Goal: Find specific page/section: Find specific page/section

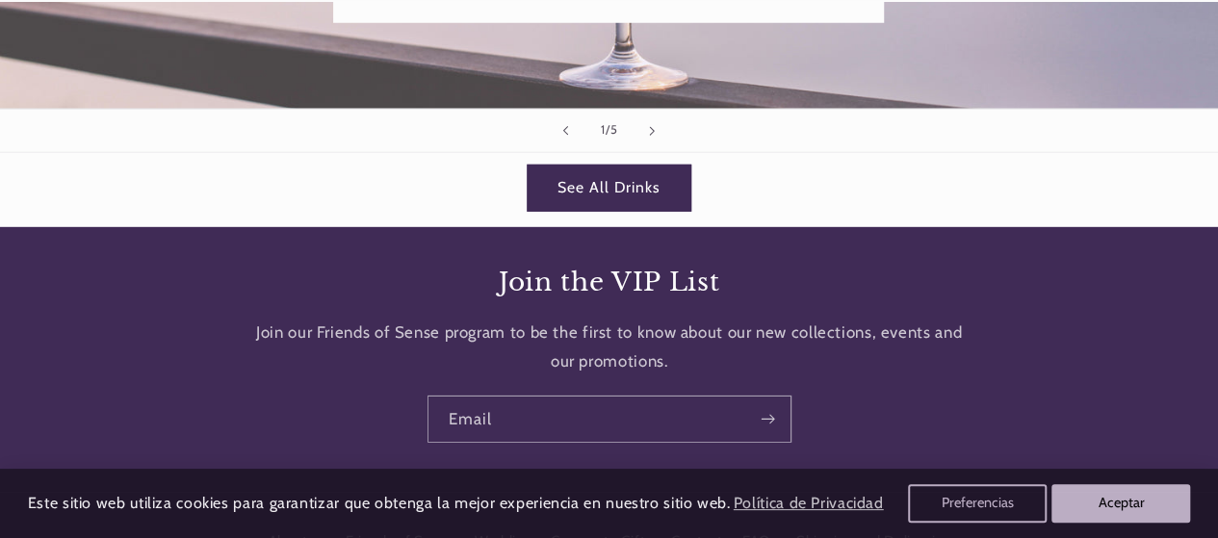
scroll to position [2815, 0]
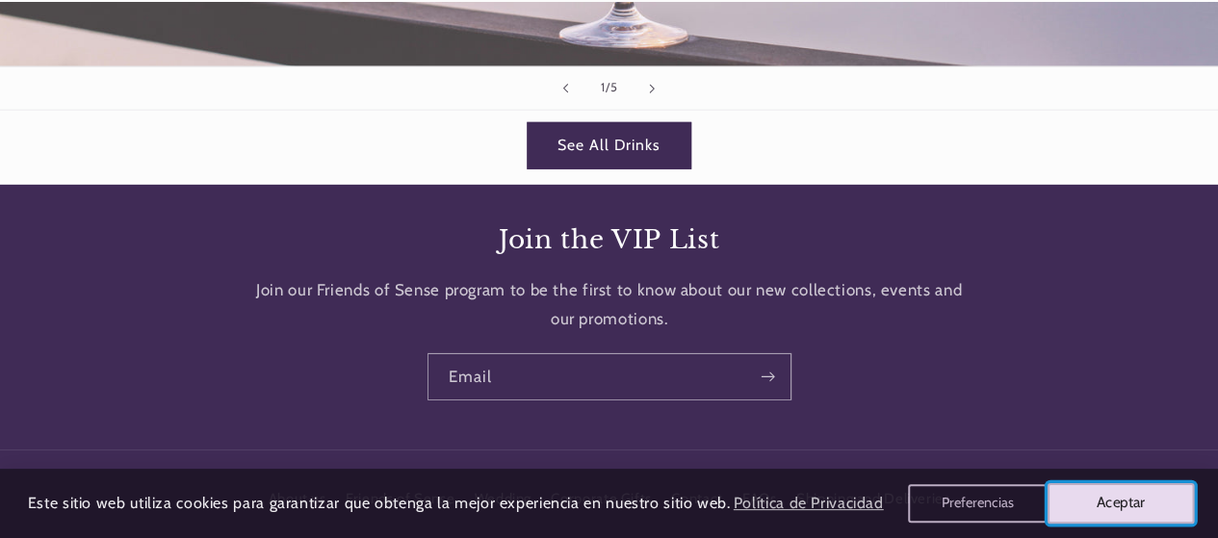
click at [1106, 498] on button "Aceptar" at bounding box center [1121, 503] width 147 height 40
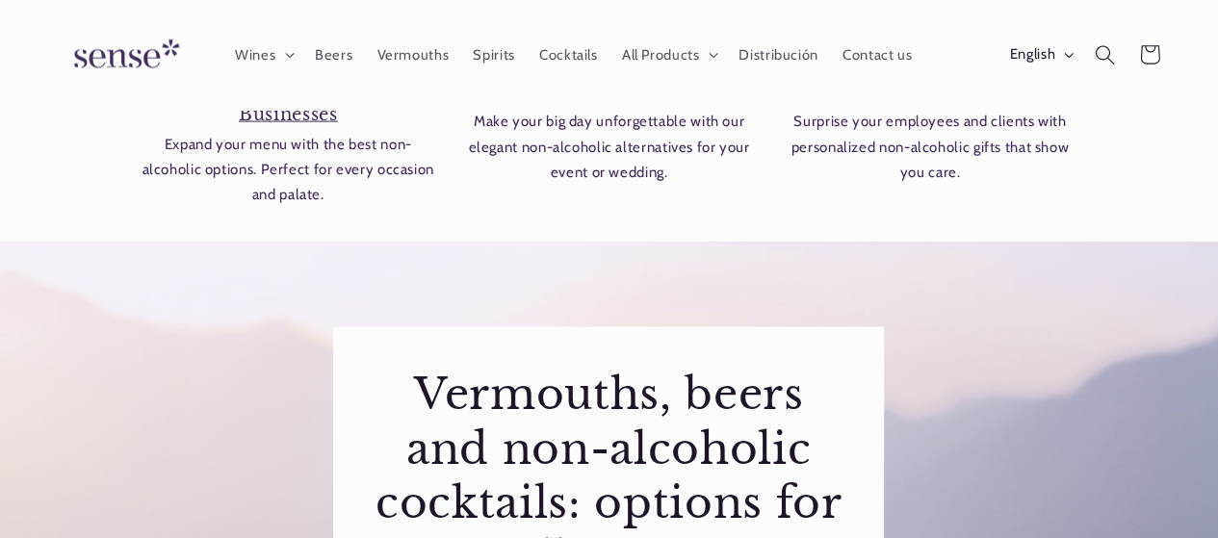
scroll to position [1658, 0]
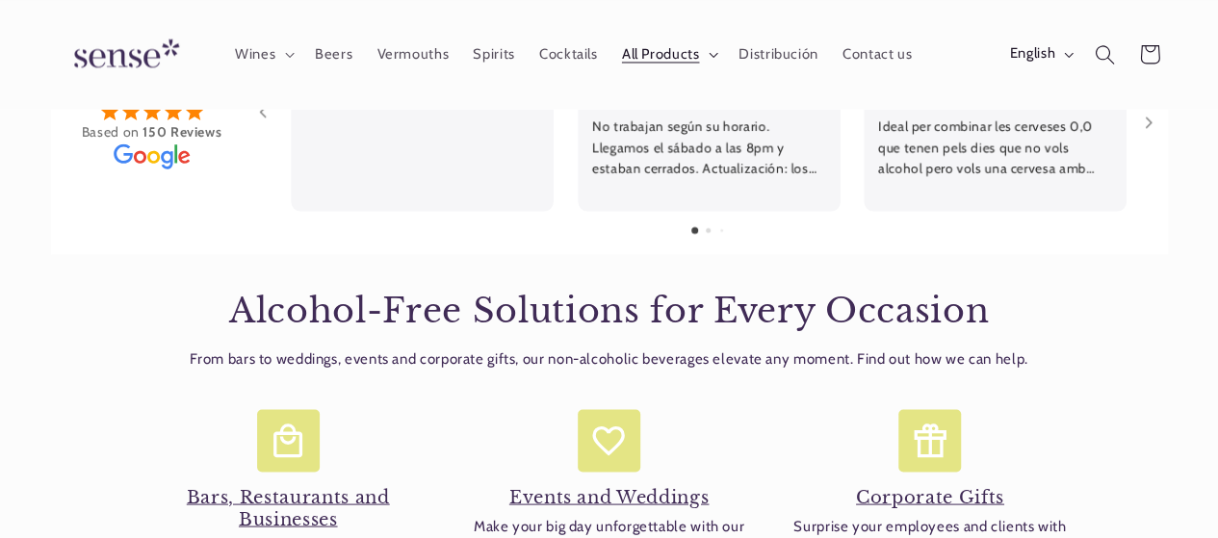
click at [691, 58] on span "All Products" at bounding box center [661, 54] width 78 height 18
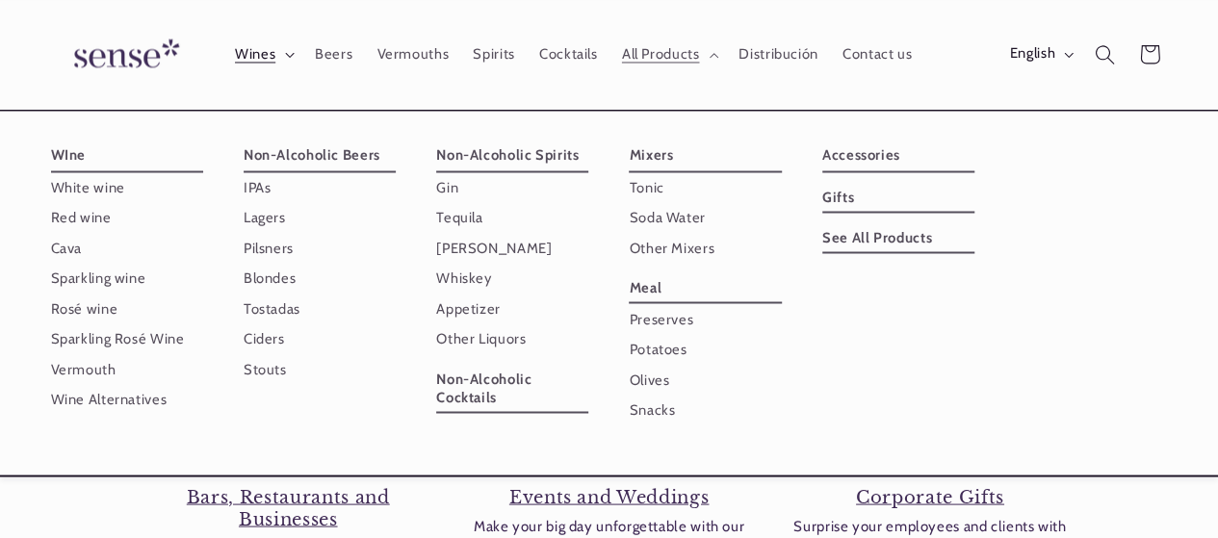
click at [284, 62] on summary "Wines" at bounding box center [262, 54] width 80 height 42
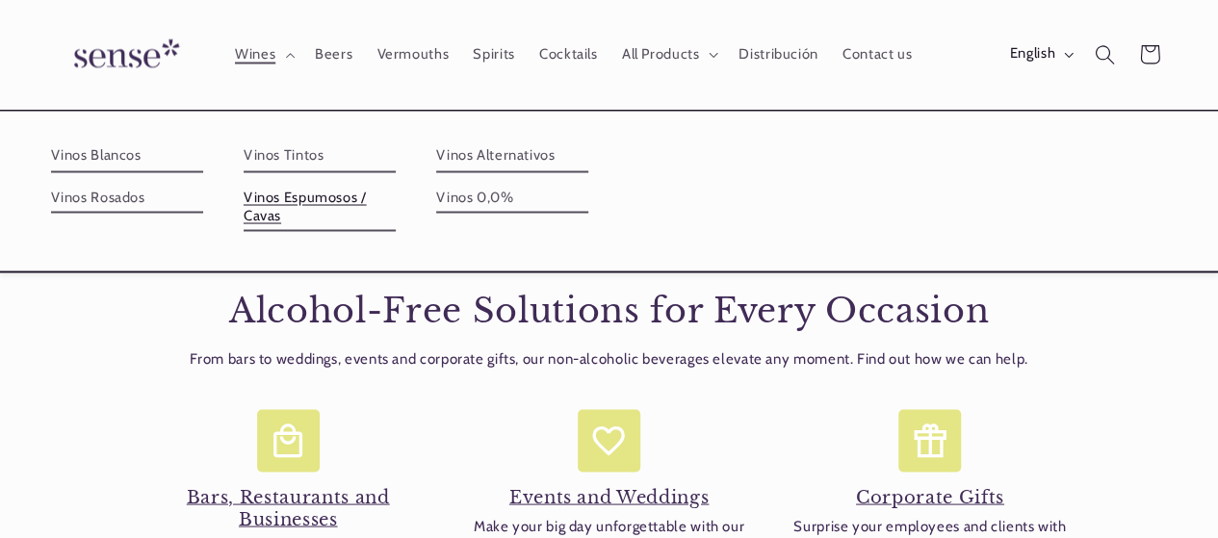
click at [287, 203] on link "Vinos Espumosos / Cavas" at bounding box center [320, 206] width 152 height 49
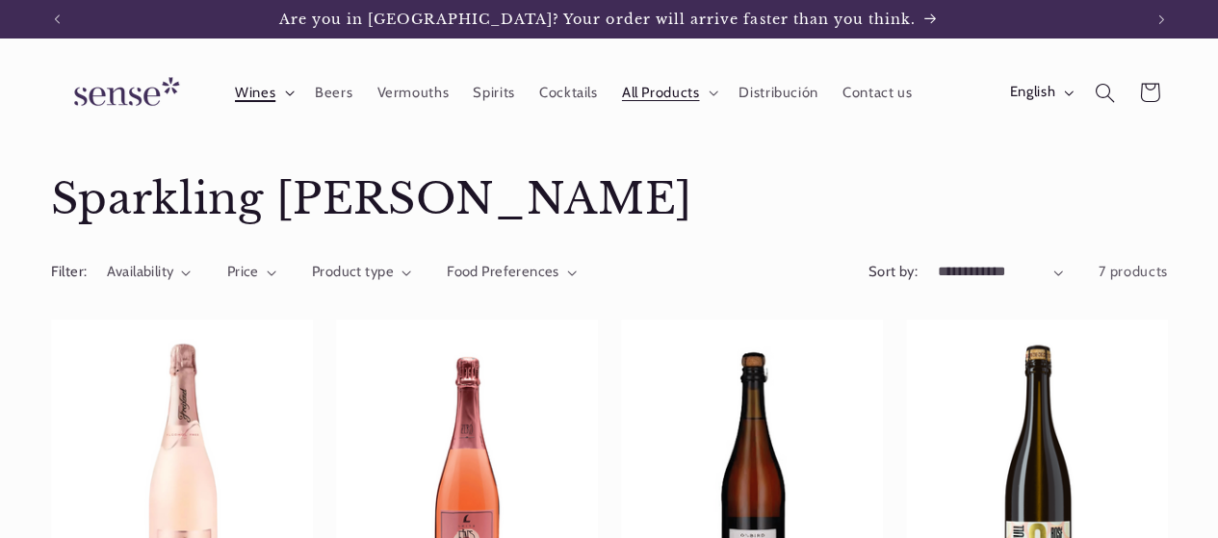
click at [248, 84] on span "Wines" at bounding box center [255, 93] width 40 height 18
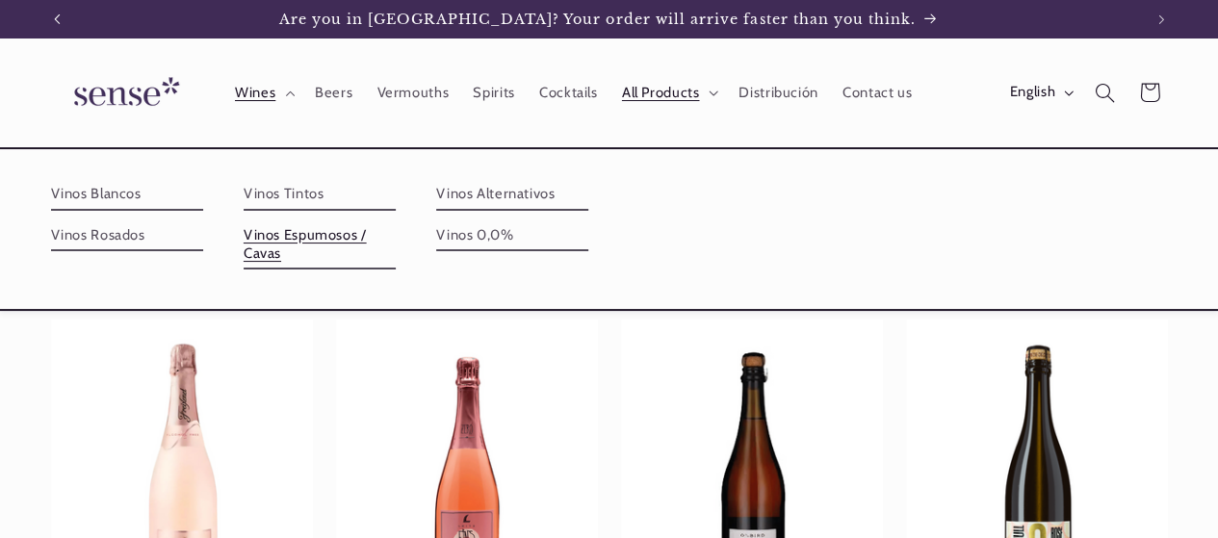
click at [70, 16] on button "Previous announcement" at bounding box center [57, 19] width 42 height 39
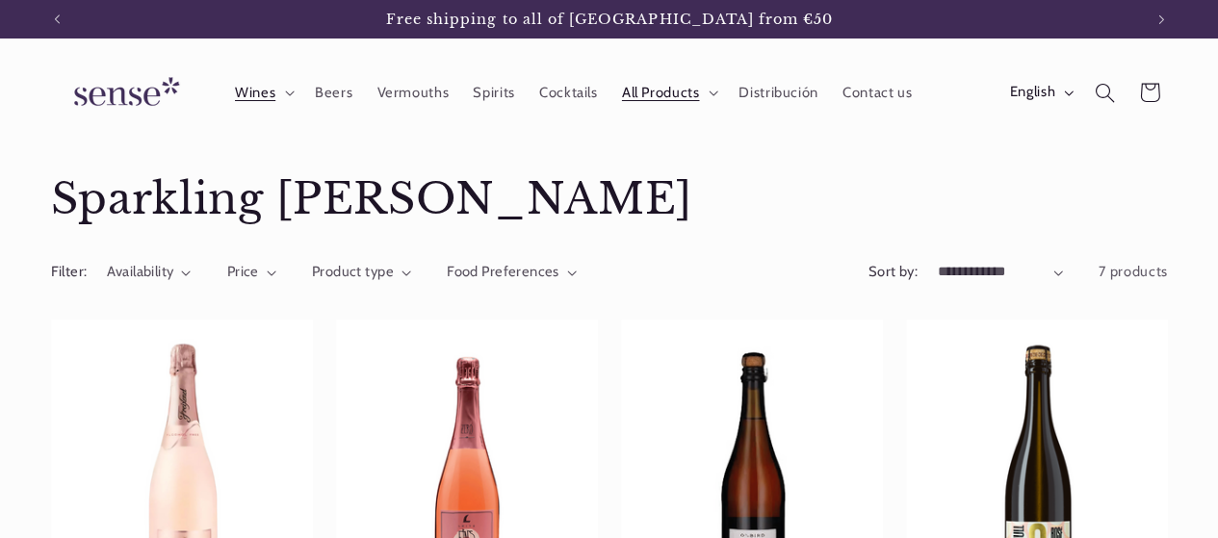
click at [527, 16] on span "Free shipping to all of [GEOGRAPHIC_DATA] from €50" at bounding box center [610, 19] width 448 height 17
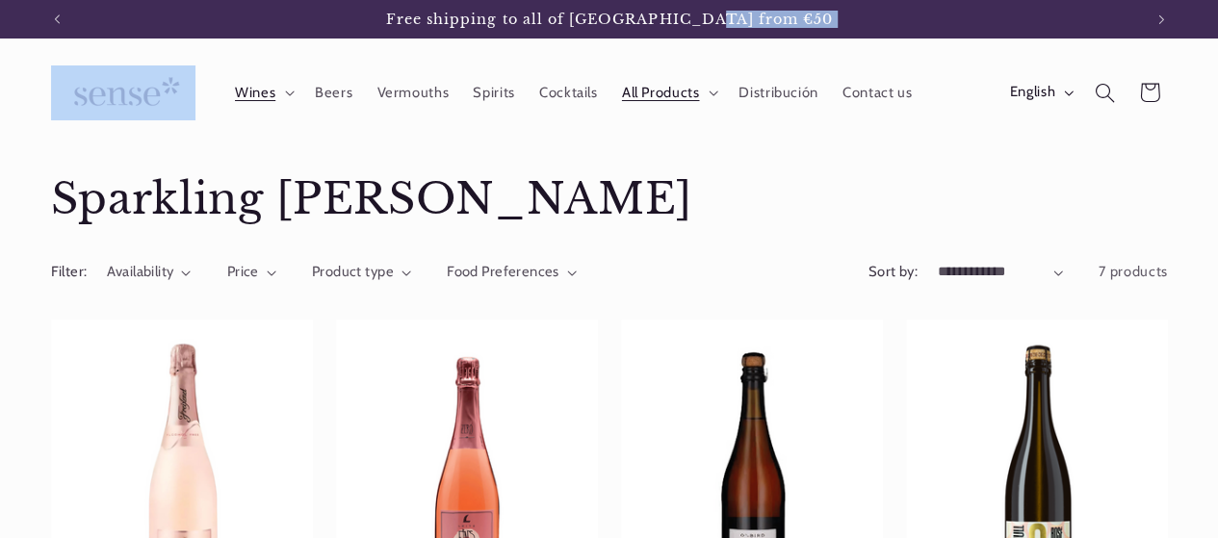
drag, startPoint x: 768, startPoint y: 22, endPoint x: 473, endPoint y: 41, distance: 296.2
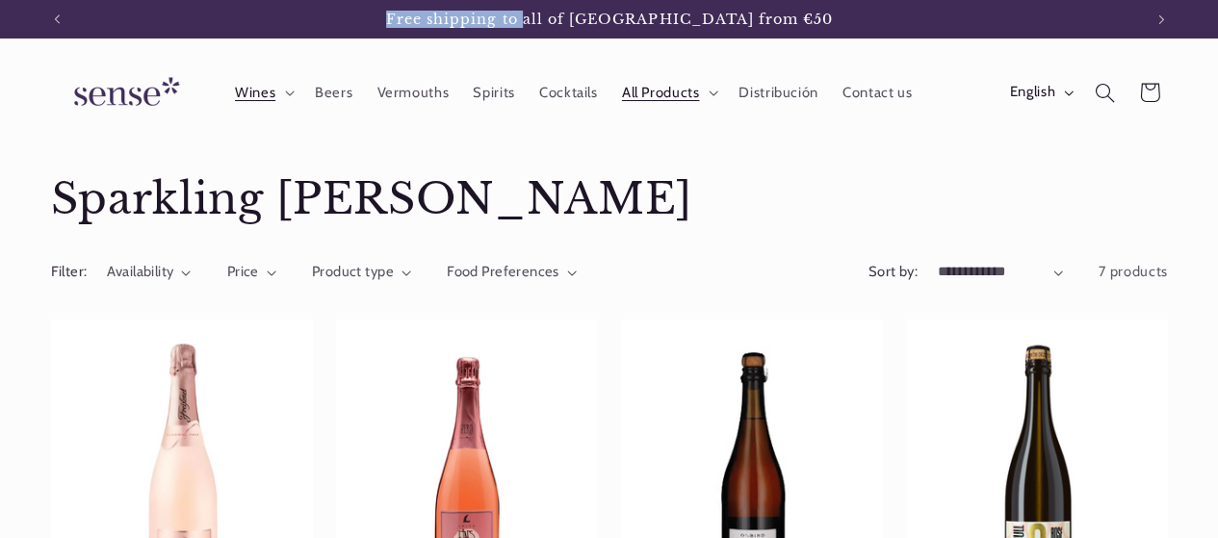
drag, startPoint x: 450, startPoint y: 18, endPoint x: 593, endPoint y: 32, distance: 144.1
click at [593, 32] on div "Free shipping to all of [GEOGRAPHIC_DATA] from €50" at bounding box center [609, 19] width 1063 height 39
click at [707, 191] on h1 "Collection: Sparkling Rosé Wines" at bounding box center [609, 199] width 1117 height 55
click at [288, 97] on summary "Wines" at bounding box center [262, 92] width 80 height 42
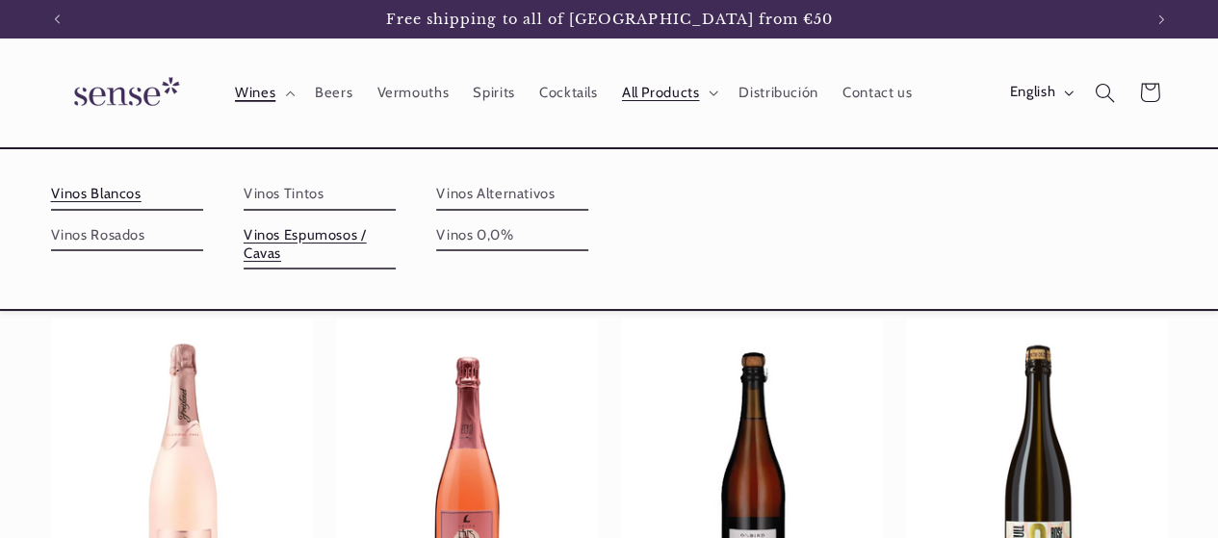
click at [115, 190] on link "Vinos Blancos" at bounding box center [127, 194] width 152 height 31
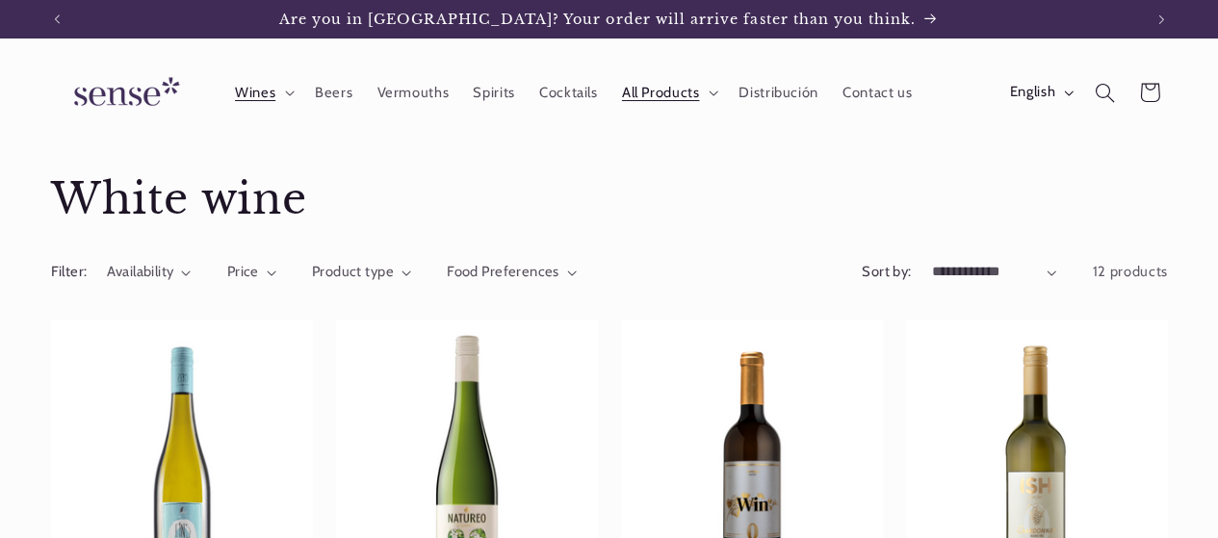
click at [114, 100] on img at bounding box center [123, 92] width 144 height 55
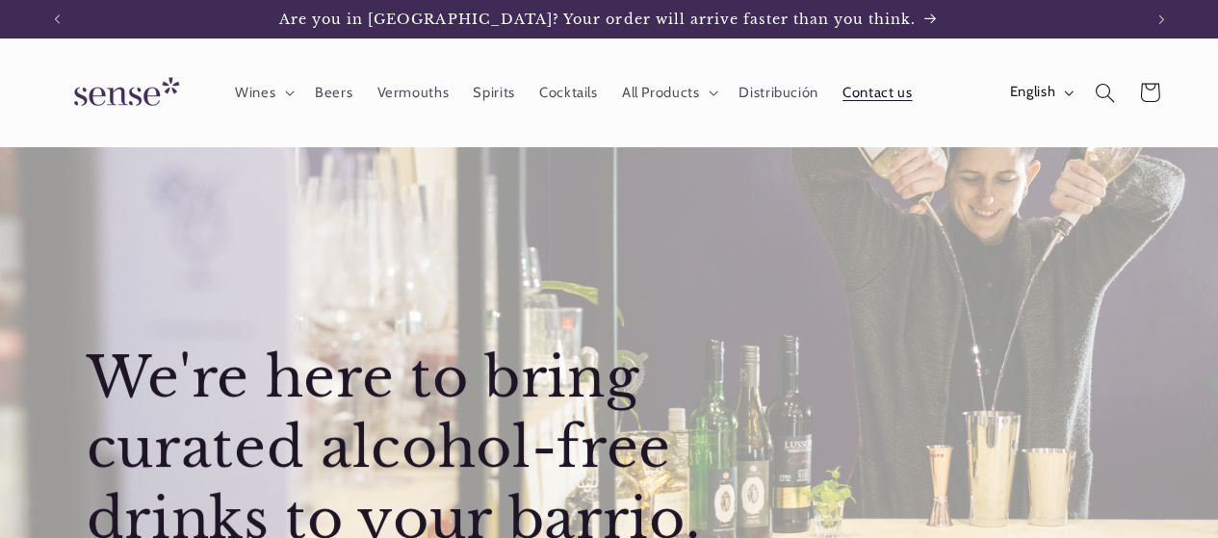
click at [890, 100] on span "Contact us" at bounding box center [877, 93] width 69 height 18
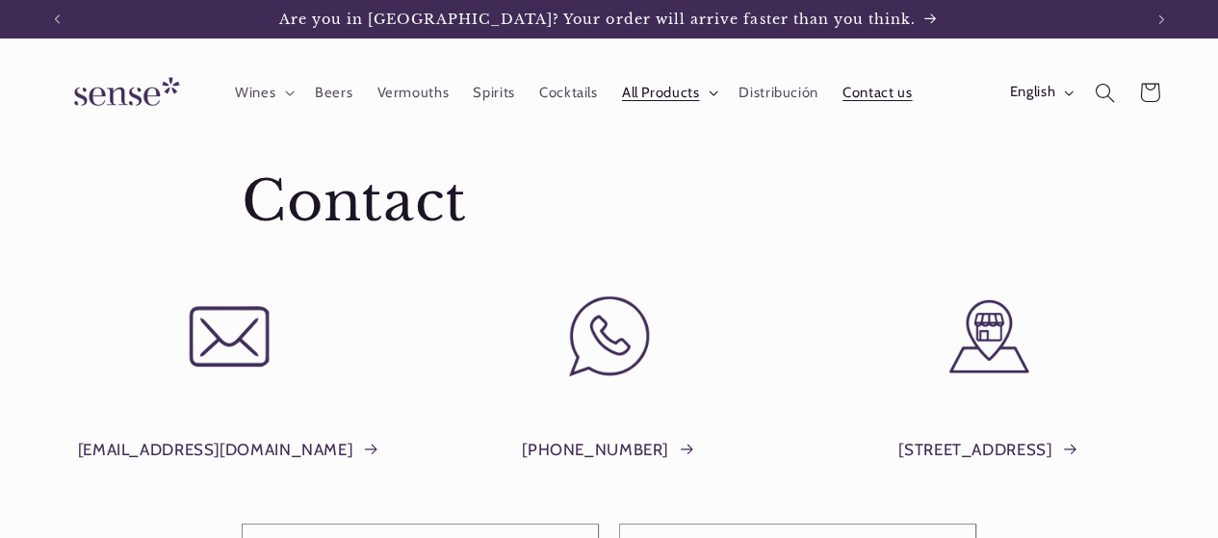
click at [658, 84] on span "All Products" at bounding box center [661, 93] width 78 height 18
